Goal: Task Accomplishment & Management: Manage account settings

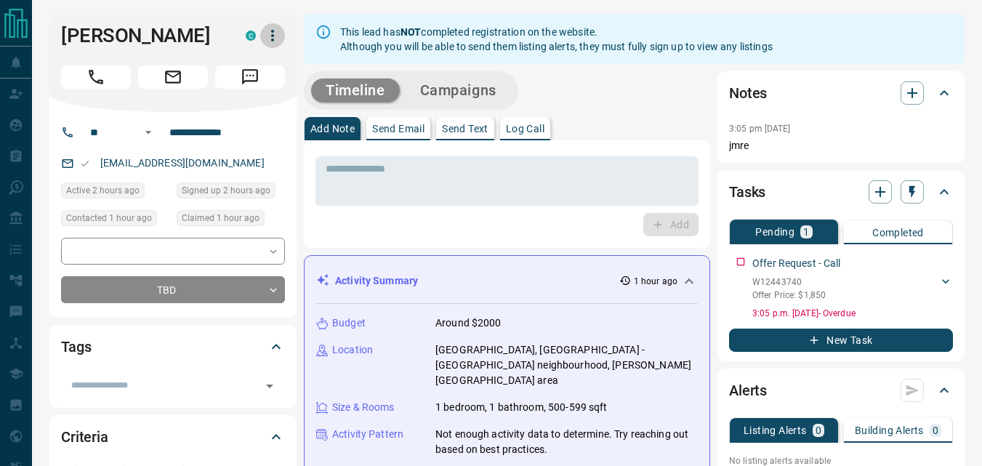
click at [268, 42] on icon "button" at bounding box center [272, 35] width 17 height 17
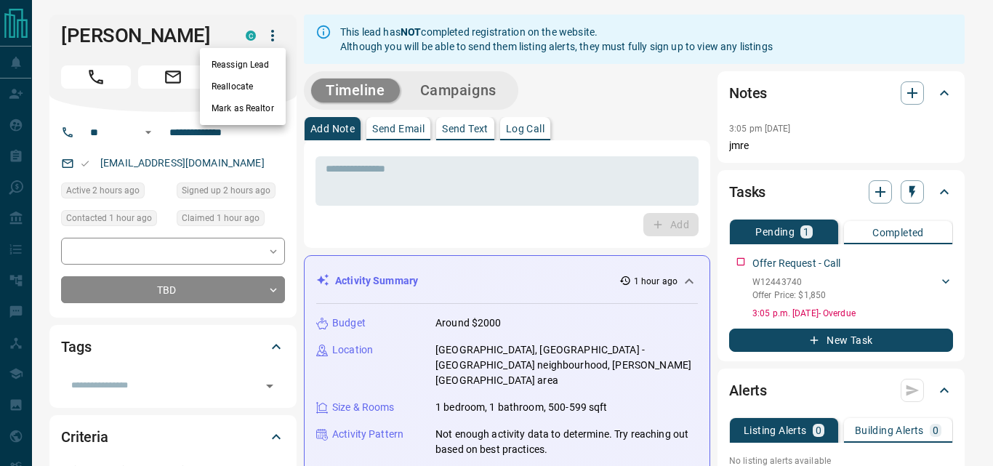
click at [251, 70] on li "Reassign Lead" at bounding box center [243, 65] width 86 height 22
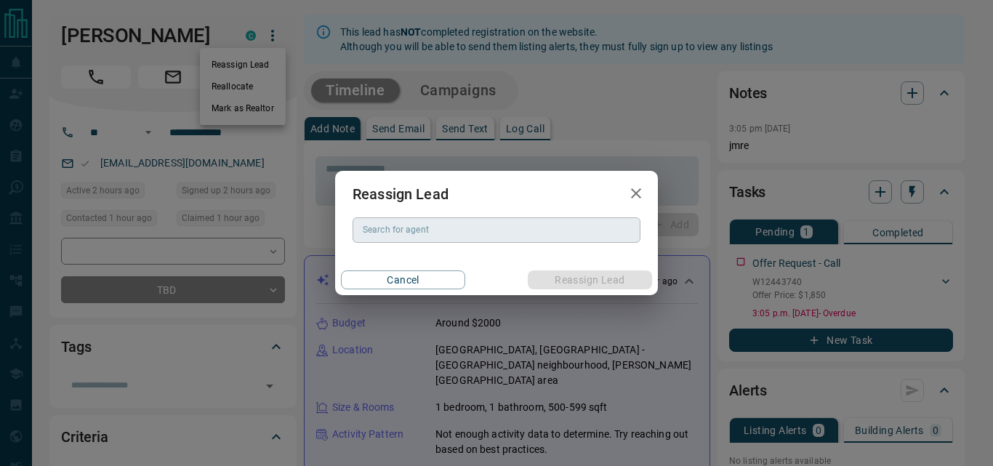
click at [409, 223] on div "Search for agent Search for agent" at bounding box center [497, 229] width 288 height 25
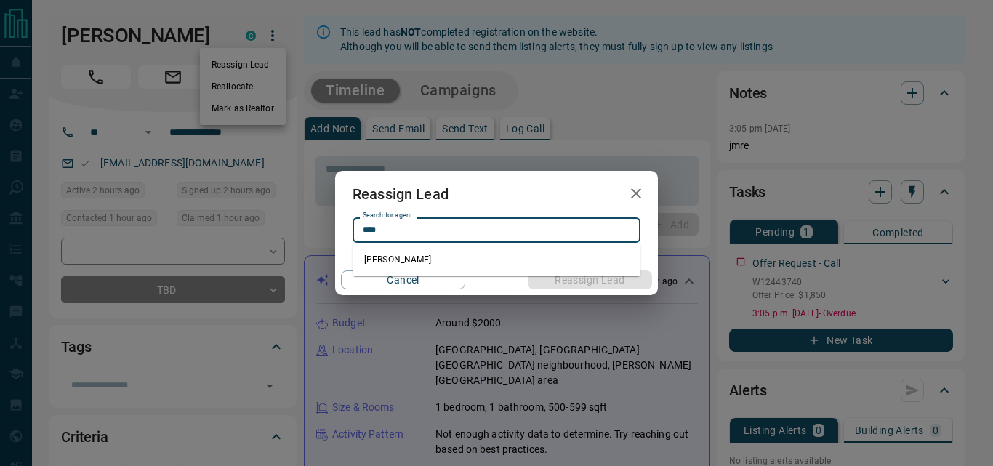
click at [413, 265] on li "[PERSON_NAME]" at bounding box center [497, 260] width 288 height 22
type input "**********"
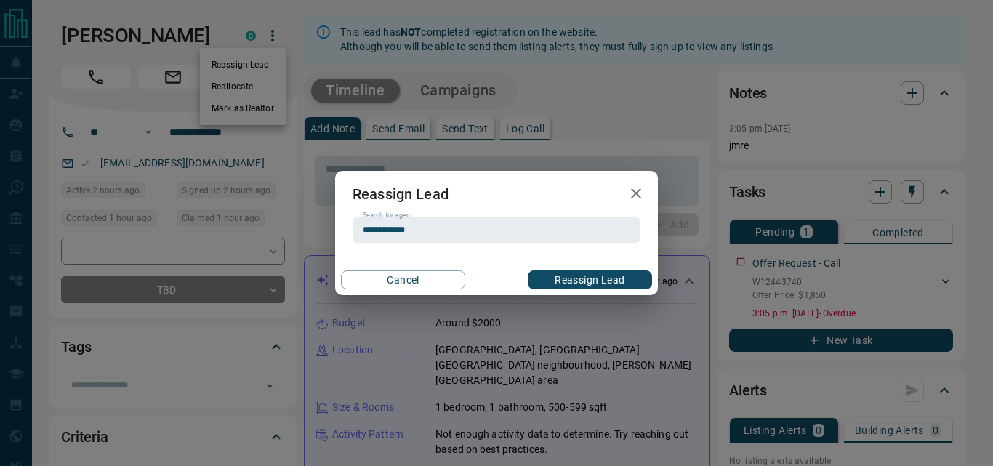
click at [574, 273] on button "Reassign Lead" at bounding box center [590, 279] width 124 height 19
click at [600, 278] on button "Reassign Lead" at bounding box center [590, 279] width 124 height 19
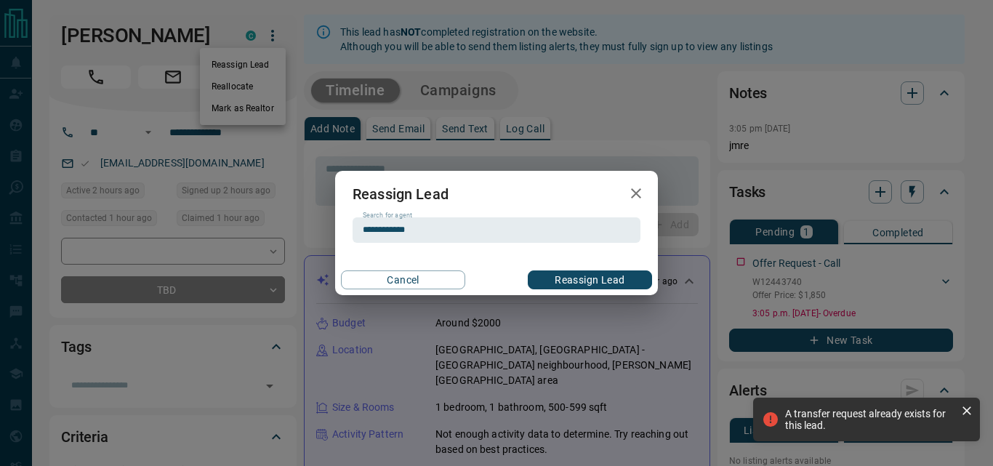
click at [635, 190] on icon "button" at bounding box center [635, 193] width 17 height 17
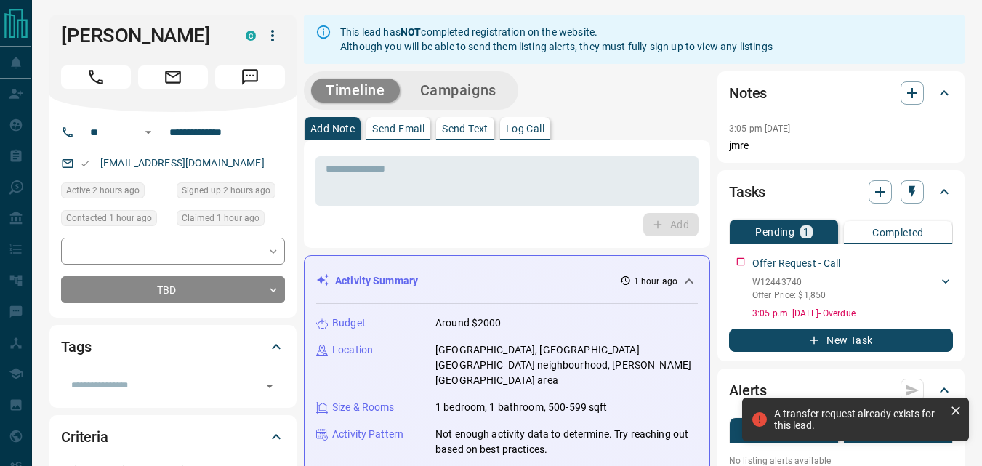
click at [523, 220] on div "Add" at bounding box center [507, 224] width 383 height 23
